Goal: Task Accomplishment & Management: Use online tool/utility

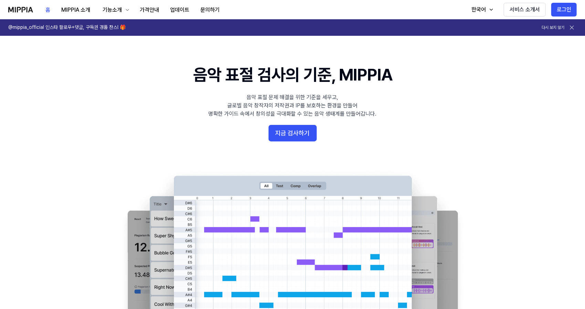
click at [290, 134] on button "지금 검사하기" at bounding box center [293, 133] width 48 height 17
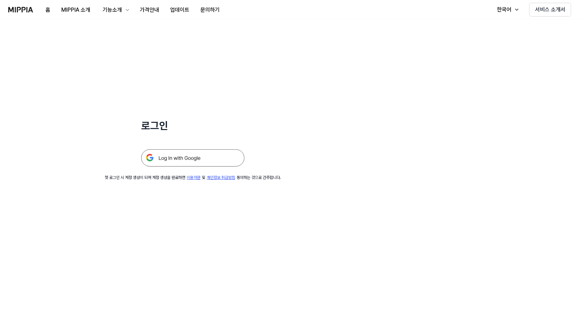
click at [206, 157] on img at bounding box center [192, 158] width 103 height 17
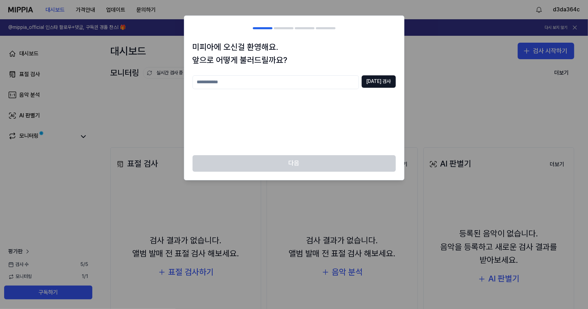
click at [291, 84] on input "text" at bounding box center [276, 82] width 166 height 14
type input "***"
click at [375, 83] on button "[DATE] 검사" at bounding box center [379, 81] width 34 height 12
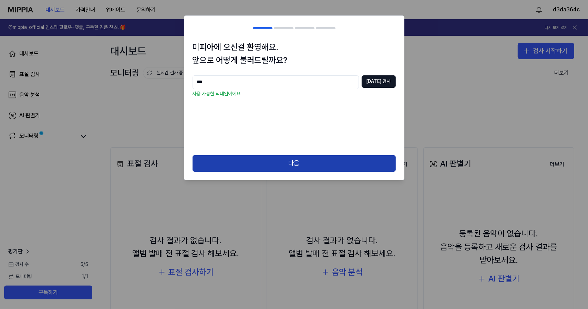
click at [311, 162] on button "다음" at bounding box center [294, 163] width 203 height 17
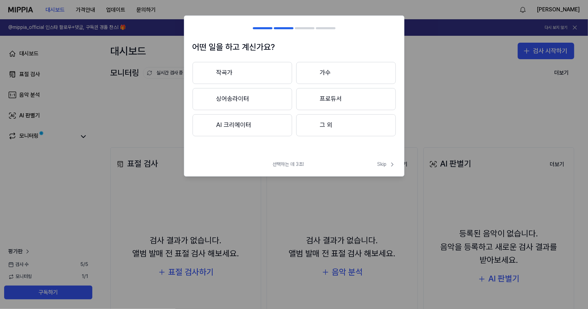
click at [275, 127] on button "AI 크리에이터" at bounding box center [243, 125] width 100 height 22
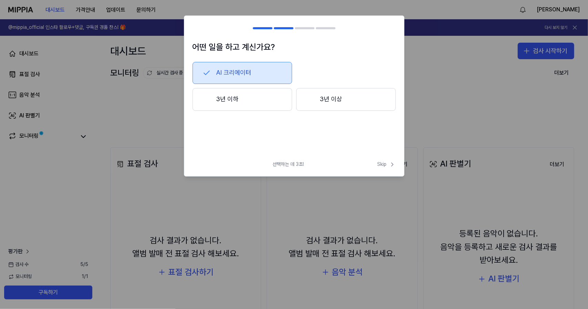
click at [262, 99] on button "3년 이하" at bounding box center [243, 99] width 100 height 23
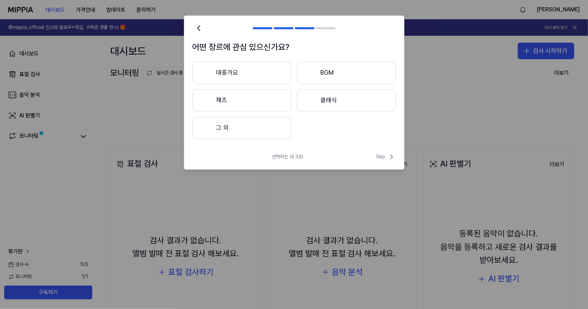
click at [268, 72] on button "대중가요" at bounding box center [242, 73] width 99 height 22
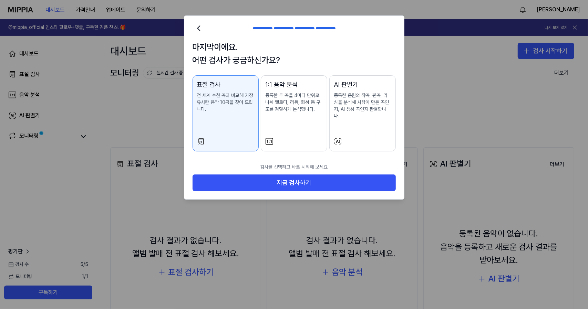
click at [301, 115] on div "1:1 음악 분석 등록한 두 곡을 4마디 단위로 나눠 멜로디, 리듬, 화성 등 구조를 정밀하게 분석합니다." at bounding box center [294, 103] width 58 height 47
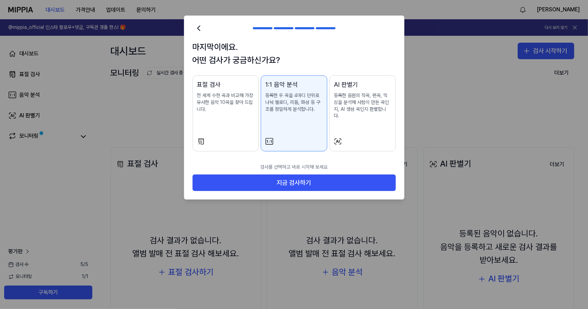
click at [359, 108] on p "등록한 음원의 작곡, 편곡, 믹싱을 분석해 사람이 만든 곡인지, AI 생성 곡인지 판별합니다." at bounding box center [363, 105] width 58 height 27
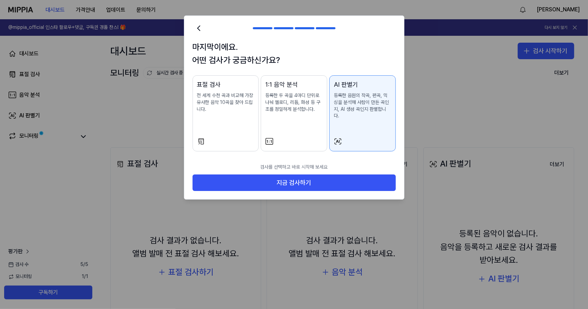
click at [210, 105] on p "전 세계 수천 곡과 비교해 가장 유사한 음악 10곡을 찾아 드립니다." at bounding box center [226, 102] width 58 height 20
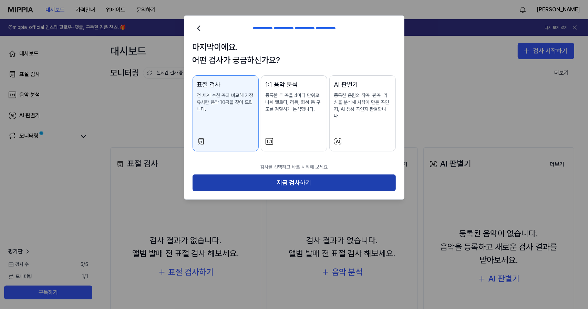
click at [293, 179] on button "지금 검사하기" at bounding box center [294, 183] width 203 height 17
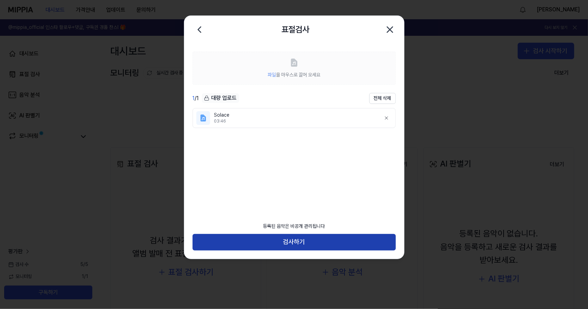
click at [327, 243] on button "검사하기" at bounding box center [294, 242] width 203 height 17
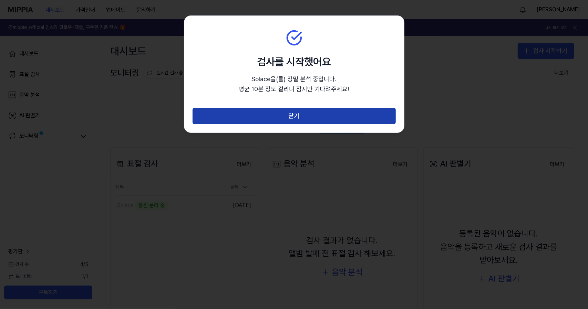
click at [342, 117] on button "닫기" at bounding box center [294, 116] width 203 height 17
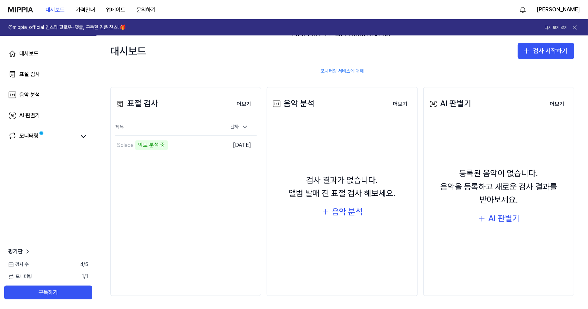
scroll to position [61, 0]
drag, startPoint x: 310, startPoint y: 179, endPoint x: 365, endPoint y: 191, distance: 55.7
click at [365, 191] on div "검사 결과가 없습니다. 앨범 발매 전 표절 검사 해보세요." at bounding box center [342, 187] width 107 height 27
click at [390, 219] on div "검사 결과가 없습니다. 앨범 발매 전 표절 검사 해보세요. 음악 분석" at bounding box center [342, 196] width 142 height 144
click at [336, 215] on div "음악 분석" at bounding box center [347, 211] width 31 height 13
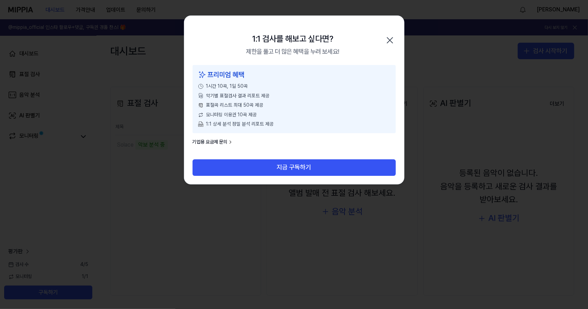
click at [389, 40] on icon "button" at bounding box center [390, 40] width 11 height 11
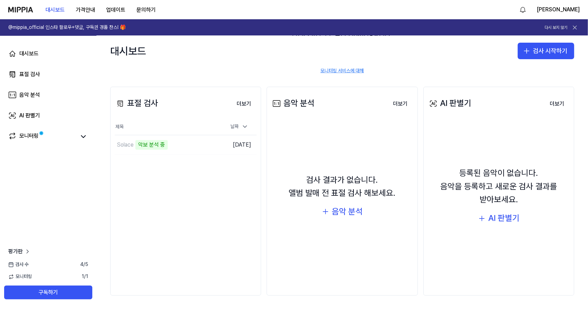
click at [484, 288] on div "AI 판별기 더보기 AI 판별기 등록된 음악이 없습니다. 음악을 등록하고 새로운 검사 결과를 받아보세요. AI 판별기 더보기" at bounding box center [499, 191] width 151 height 209
click at [77, 142] on div "모니터링" at bounding box center [48, 136] width 88 height 17
click at [79, 134] on button at bounding box center [84, 137] width 10 height 10
click at [75, 139] on link "모니터링" at bounding box center [42, 137] width 68 height 10
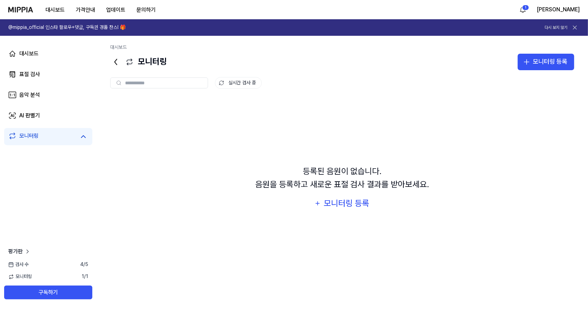
click at [54, 137] on link "모니터링" at bounding box center [42, 137] width 68 height 10
click at [78, 138] on div "모니터링" at bounding box center [48, 137] width 80 height 10
click at [53, 72] on link "표절 검사" at bounding box center [48, 74] width 88 height 17
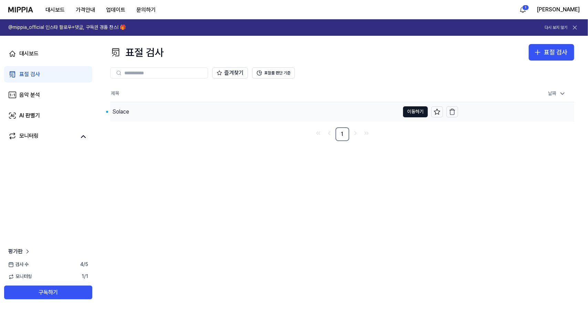
click at [161, 117] on div "Solace" at bounding box center [254, 111] width 289 height 19
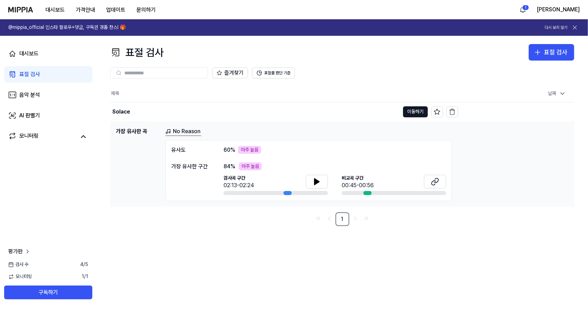
drag, startPoint x: 274, startPoint y: 227, endPoint x: 300, endPoint y: 213, distance: 29.6
click at [274, 227] on div "표절 검사 표절 검사 표절 검사 음악 분석 AI 판별기 즐겨찾기 표절률 판단 기준 제목 날짜 Solace 이동하기 [DATE] 오후 3:22 …" at bounding box center [342, 173] width 492 height 274
click at [319, 183] on icon at bounding box center [317, 182] width 8 height 8
click at [371, 193] on div at bounding box center [368, 193] width 8 height 4
click at [185, 130] on link "No Reason" at bounding box center [183, 132] width 36 height 9
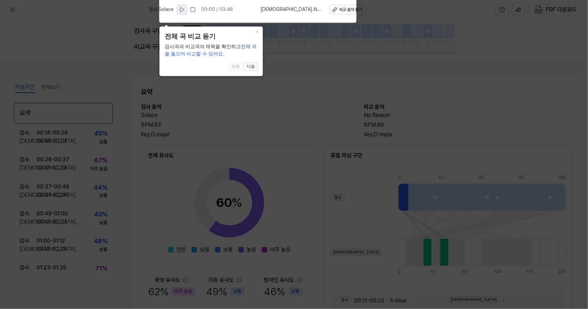
click at [187, 13] on button at bounding box center [181, 9] width 11 height 11
click at [342, 7] on div "비교 음악 듣기" at bounding box center [350, 10] width 23 height 6
click at [249, 67] on button "다음" at bounding box center [251, 67] width 14 height 8
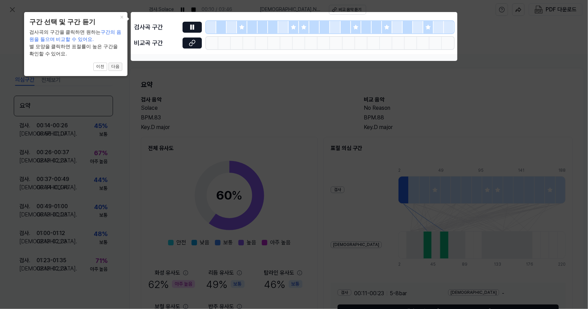
click at [117, 65] on button "다음" at bounding box center [116, 67] width 14 height 8
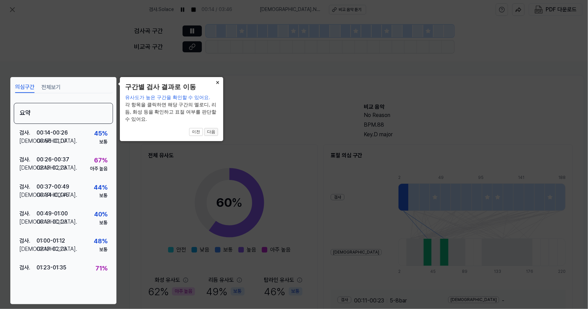
click at [211, 132] on button "다음" at bounding box center [211, 132] width 14 height 8
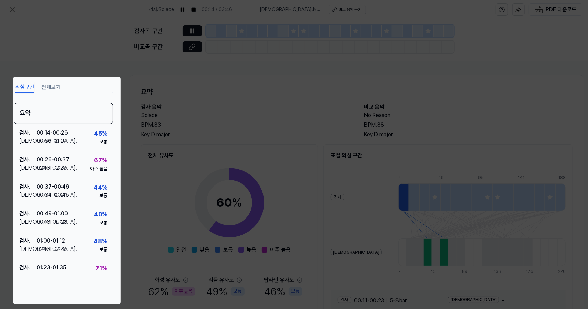
scroll to position [55, 10]
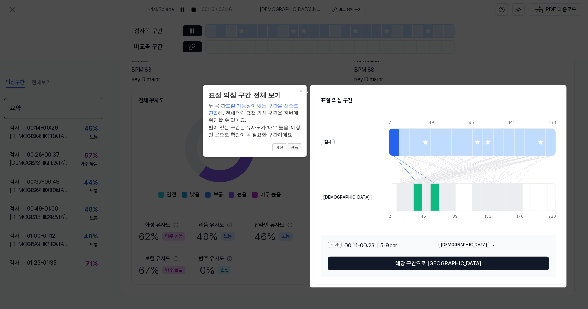
click at [291, 149] on button "완료" at bounding box center [295, 148] width 14 height 8
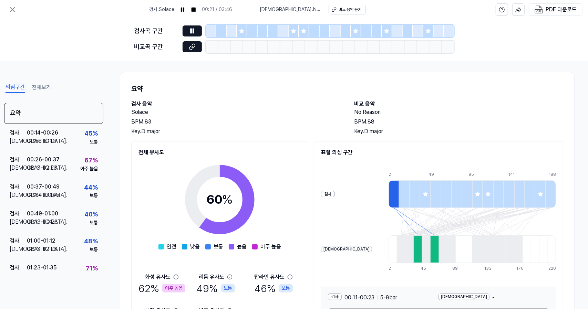
scroll to position [0, 10]
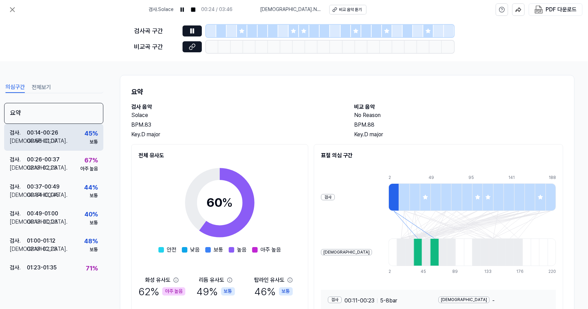
click at [58, 133] on div "00:14 - 00:26" at bounding box center [42, 133] width 31 height 8
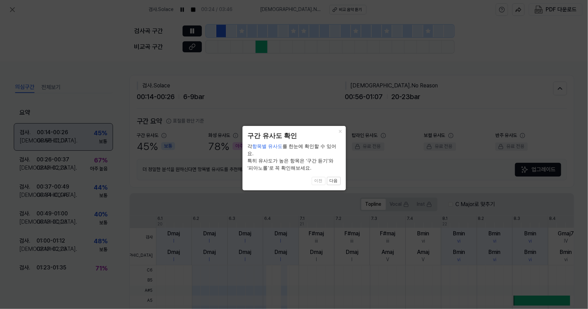
scroll to position [0, 0]
click at [339, 132] on button "×" at bounding box center [340, 131] width 11 height 10
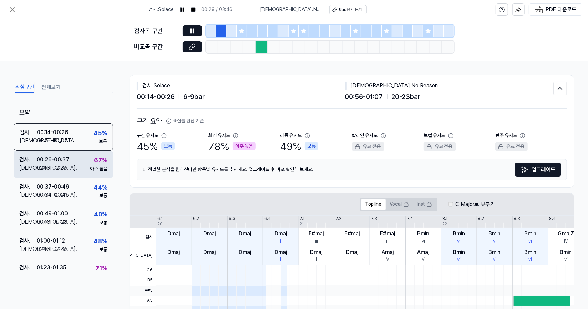
click at [99, 169] on div "아주 높음" at bounding box center [99, 169] width 18 height 7
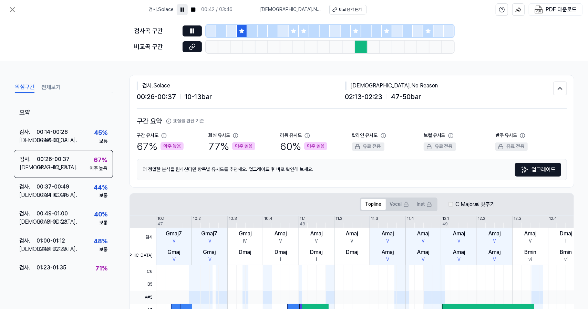
click at [185, 10] on icon at bounding box center [183, 10] width 6 height 6
drag, startPoint x: 229, startPoint y: 11, endPoint x: 232, endPoint y: 14, distance: 4.1
click at [229, 11] on div "00:42 / 03:46" at bounding box center [217, 9] width 31 height 7
click at [185, 8] on icon at bounding box center [183, 10] width 6 height 6
click at [174, 9] on span "검사 . [GEOGRAPHIC_DATA]" at bounding box center [161, 9] width 25 height 7
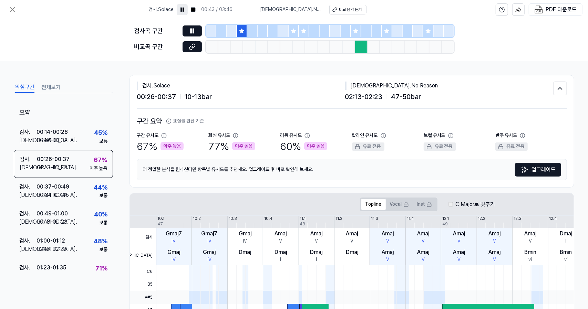
click at [209, 30] on div at bounding box center [211, 31] width 10 height 12
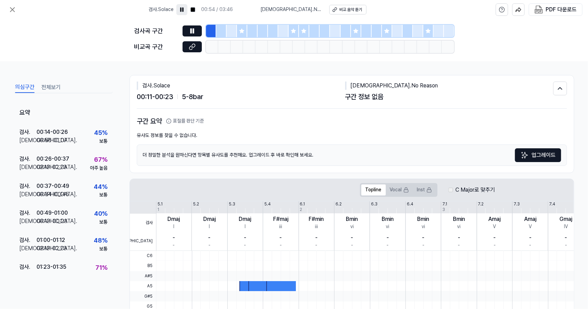
drag, startPoint x: 216, startPoint y: 29, endPoint x: 204, endPoint y: 29, distance: 12.1
click at [204, 29] on div "검사곡 구간" at bounding box center [294, 31] width 320 height 12
click at [197, 32] on button at bounding box center [192, 31] width 19 height 11
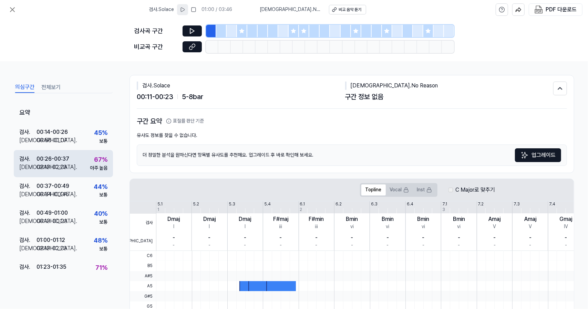
click at [65, 158] on div "00:26 - 00:37" at bounding box center [53, 159] width 33 height 8
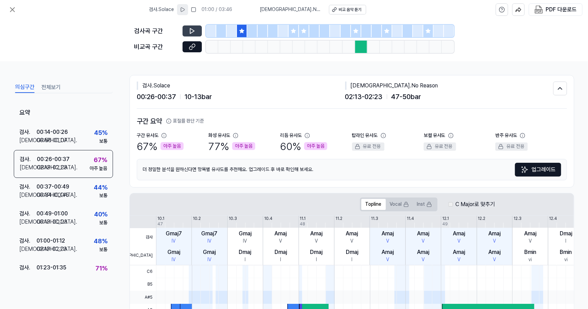
click at [190, 29] on icon at bounding box center [192, 31] width 7 height 7
click at [358, 44] on div at bounding box center [361, 47] width 12 height 12
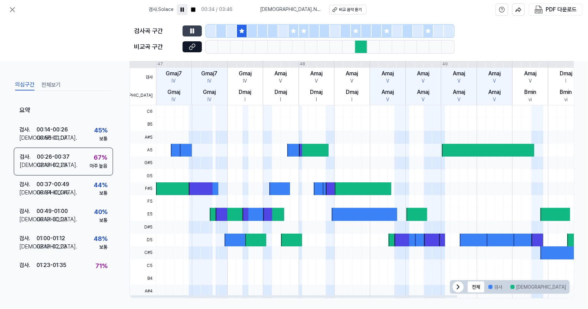
scroll to position [162, 0]
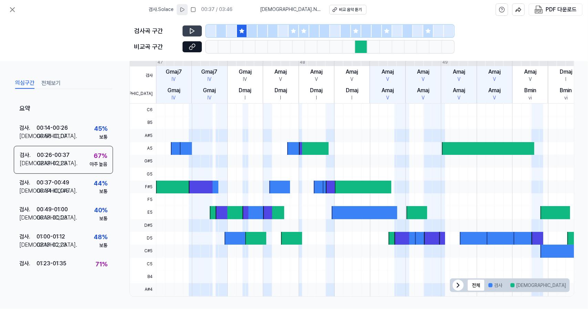
click at [188, 10] on button at bounding box center [182, 9] width 11 height 11
click at [194, 30] on icon at bounding box center [193, 31] width 1 height 4
click at [189, 31] on icon at bounding box center [192, 31] width 7 height 7
click at [544, 12] on button "PDF 다운로드" at bounding box center [555, 10] width 45 height 12
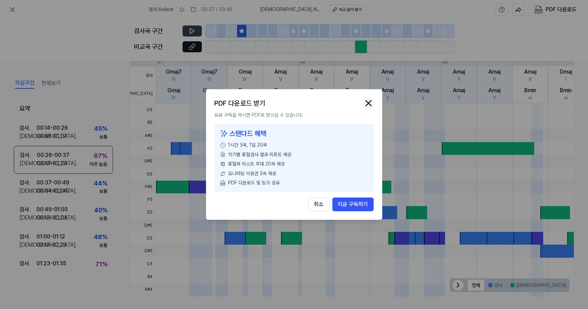
click at [371, 102] on img "button" at bounding box center [369, 103] width 10 height 10
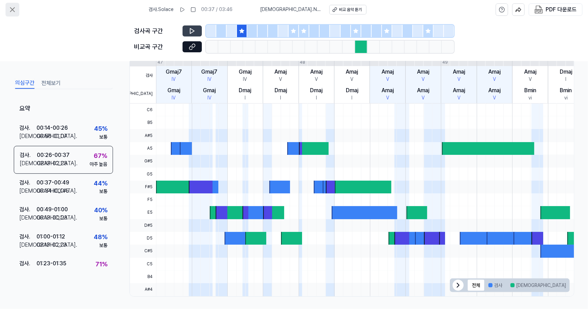
click at [7, 7] on button at bounding box center [13, 10] width 14 height 14
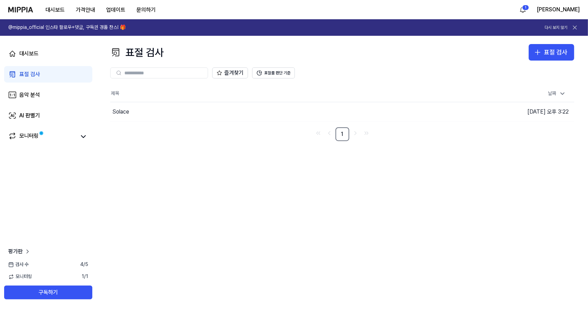
drag, startPoint x: 0, startPoint y: 7, endPoint x: 31, endPoint y: 6, distance: 31.0
click at [31, 6] on nav "대시보드 가격안내 업데이트 문의하기 1 [PERSON_NAME]" at bounding box center [294, 9] width 588 height 19
